Goal: Transaction & Acquisition: Purchase product/service

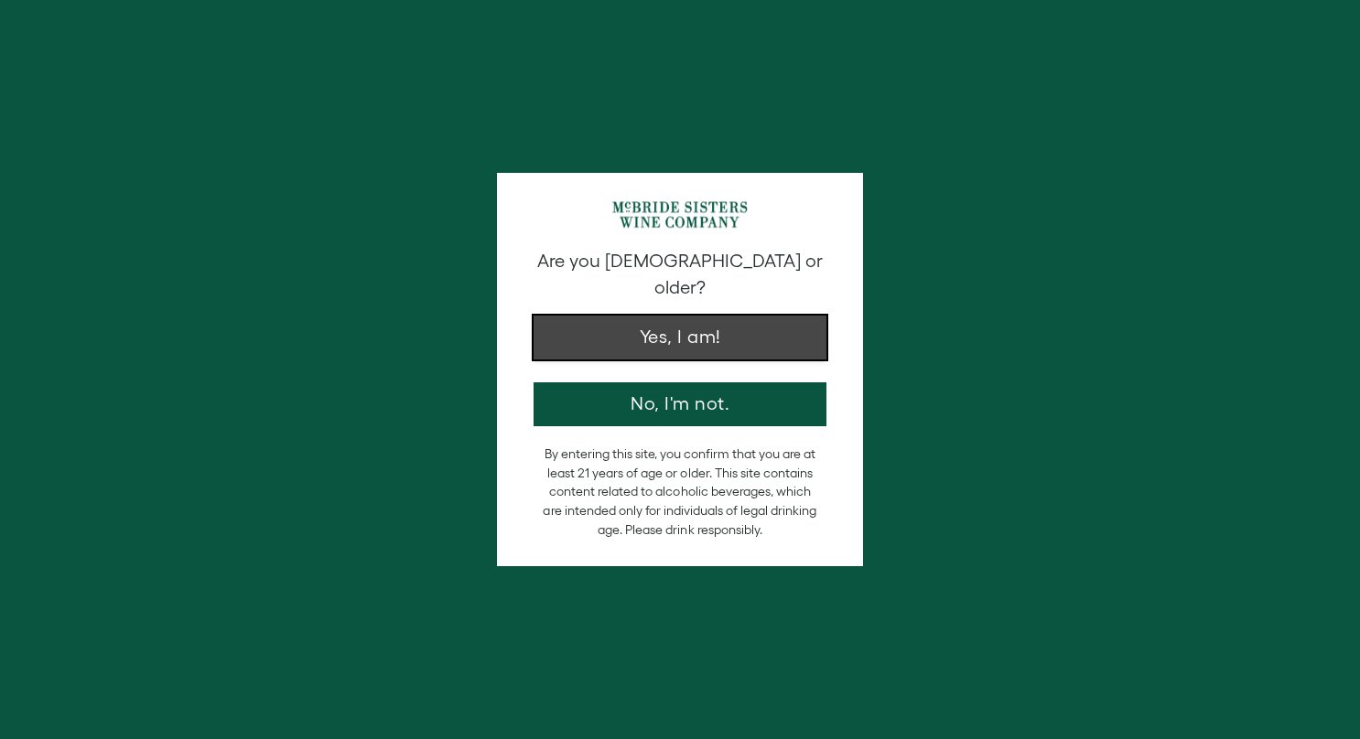
click at [643, 316] on button "Yes, I am!" at bounding box center [679, 338] width 293 height 44
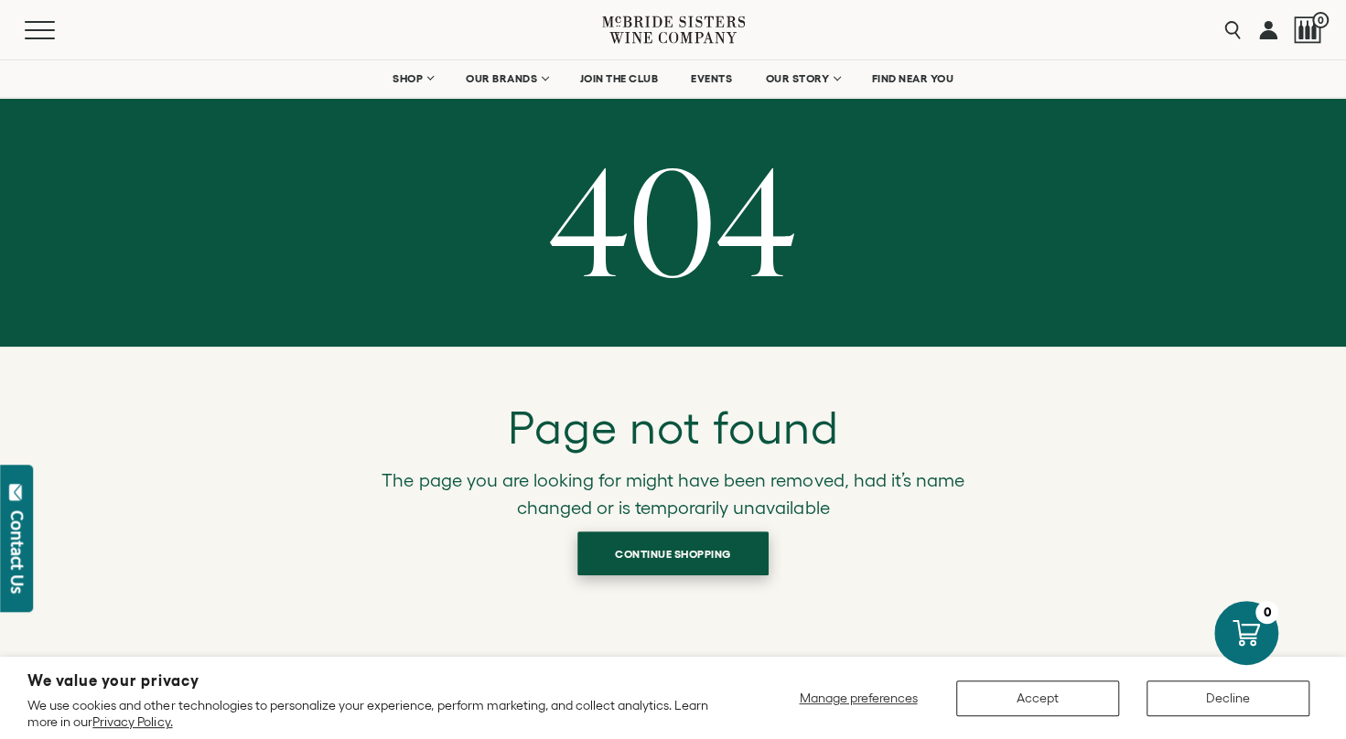
click at [644, 552] on span "Continue shopping" at bounding box center [673, 554] width 180 height 36
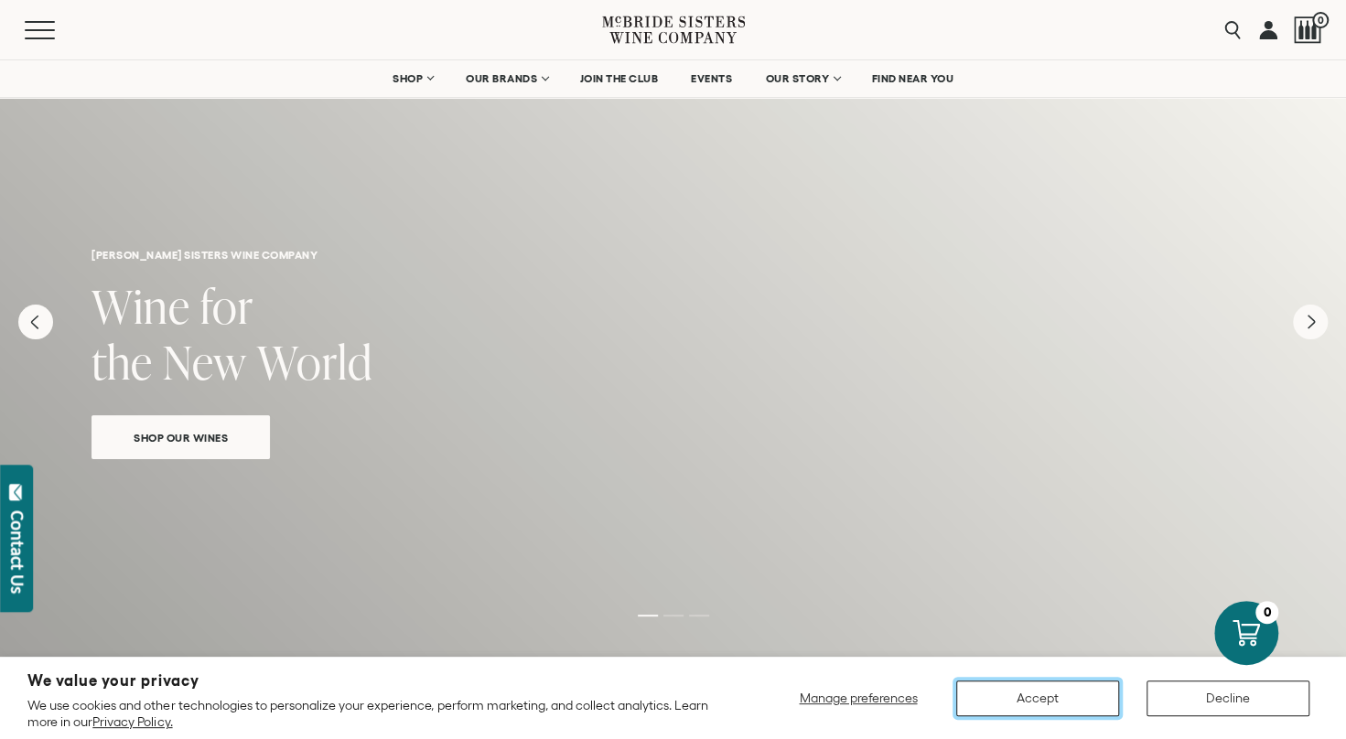
click at [1028, 710] on button "Accept" at bounding box center [1037, 699] width 163 height 36
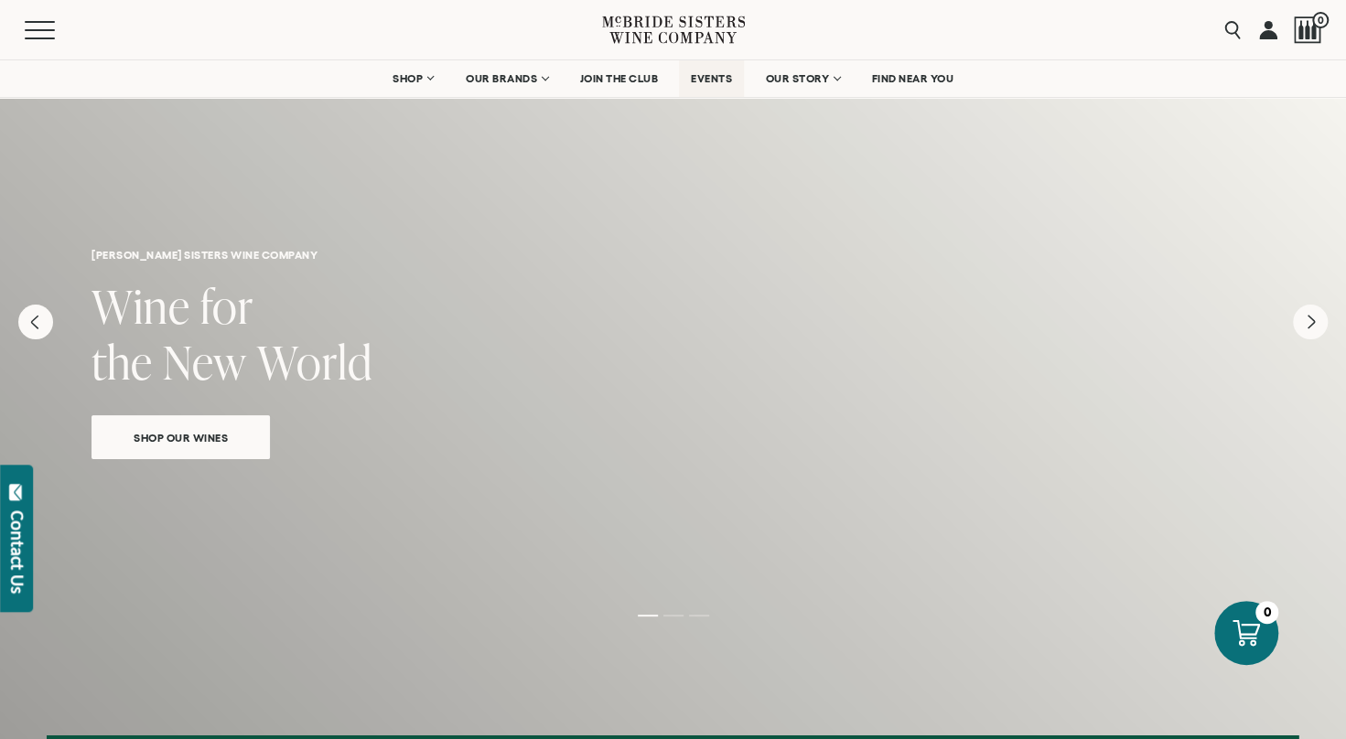
click at [703, 79] on span "EVENTS" at bounding box center [711, 78] width 41 height 13
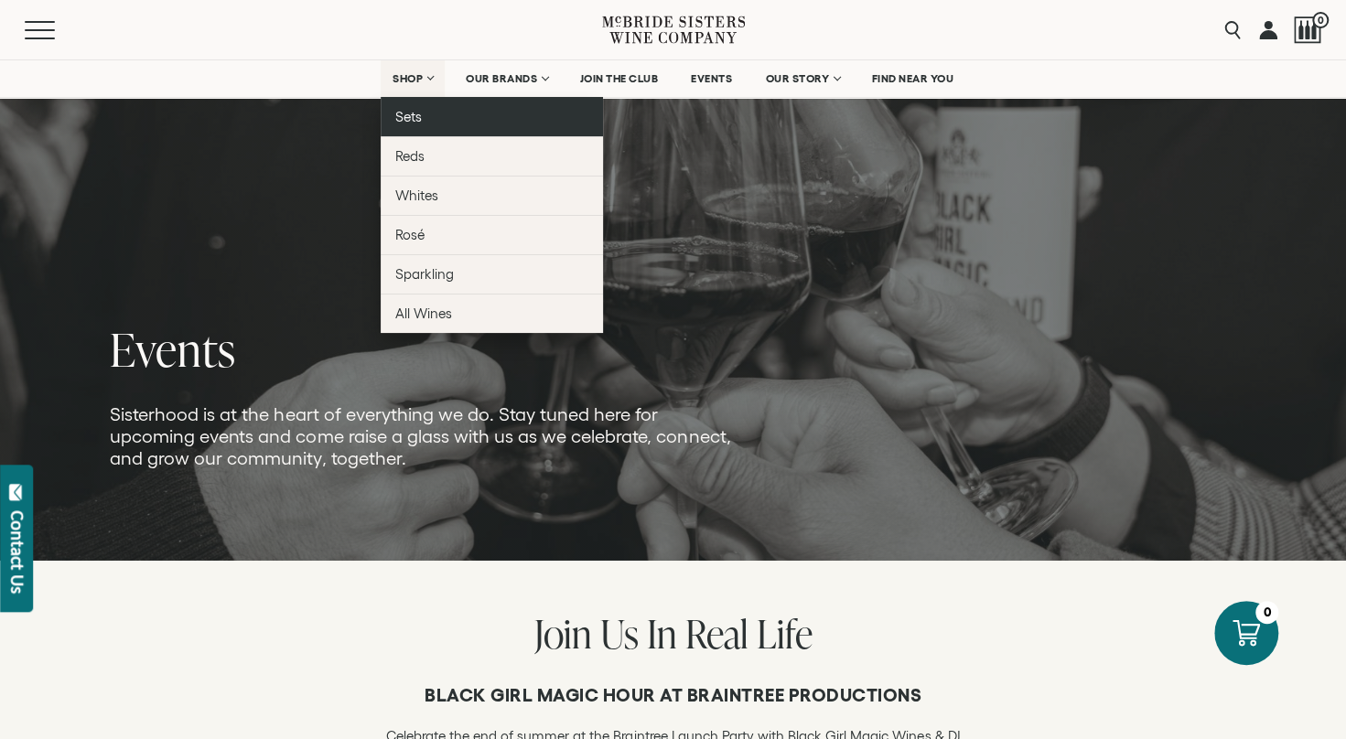
click at [407, 119] on span "Sets" at bounding box center [408, 117] width 27 height 16
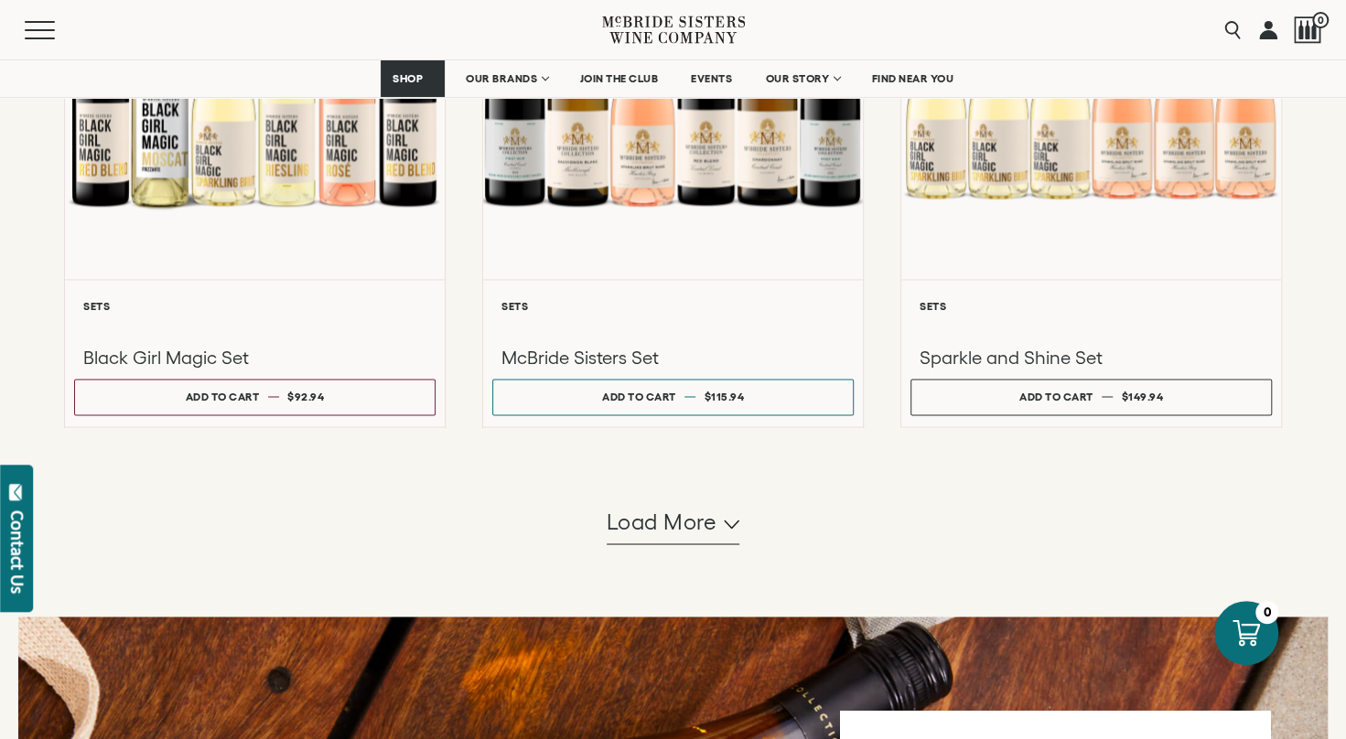
scroll to position [1631, 0]
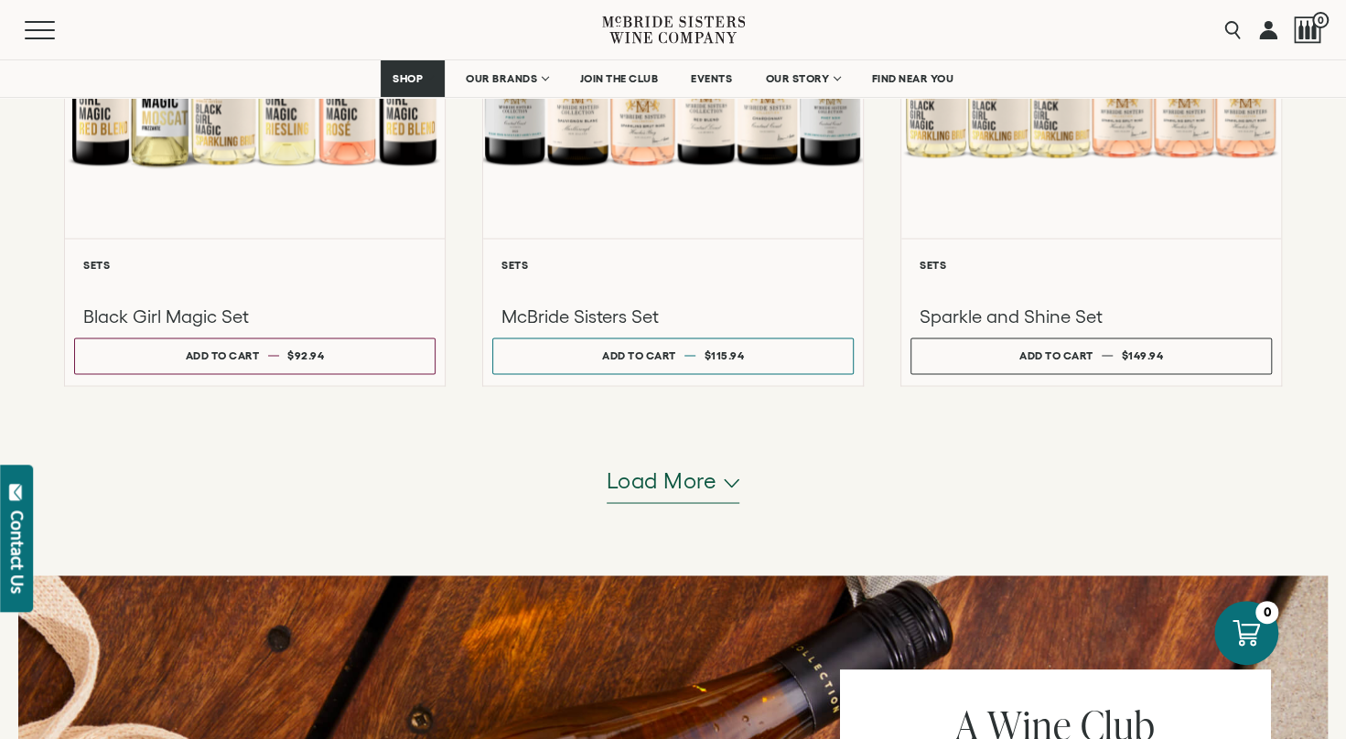
click at [672, 498] on button "Load more" at bounding box center [674, 481] width 134 height 44
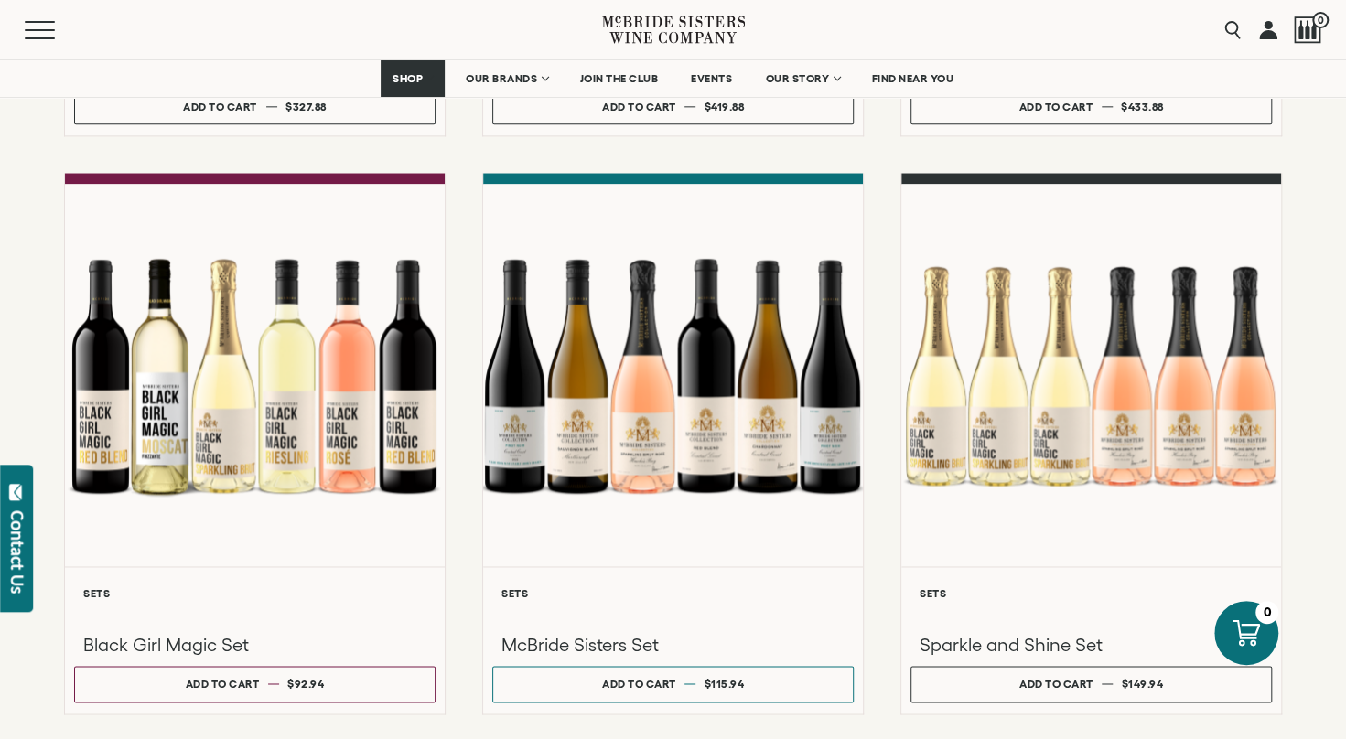
scroll to position [1204, 0]
